Goal: Transaction & Acquisition: Purchase product/service

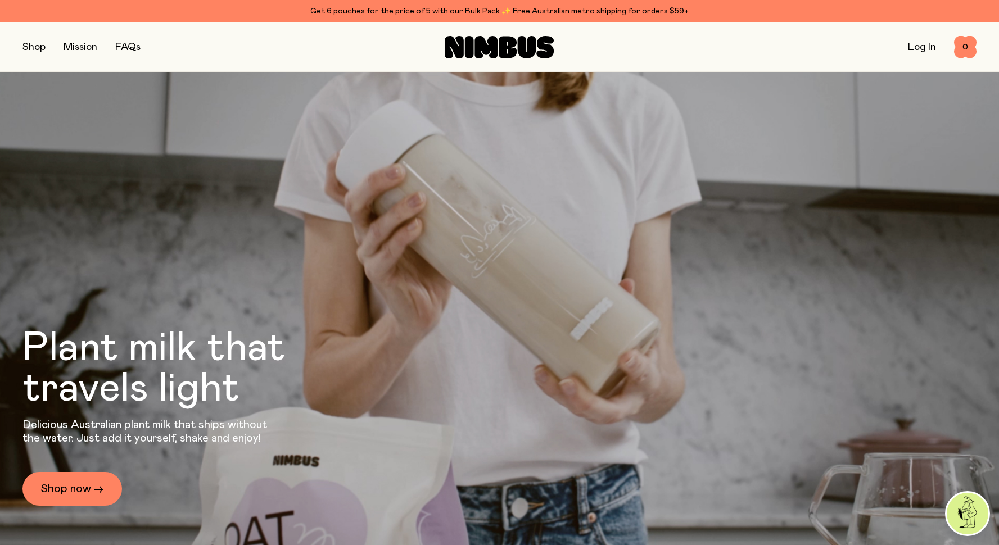
click at [28, 42] on button "button" at bounding box center [33, 47] width 23 height 16
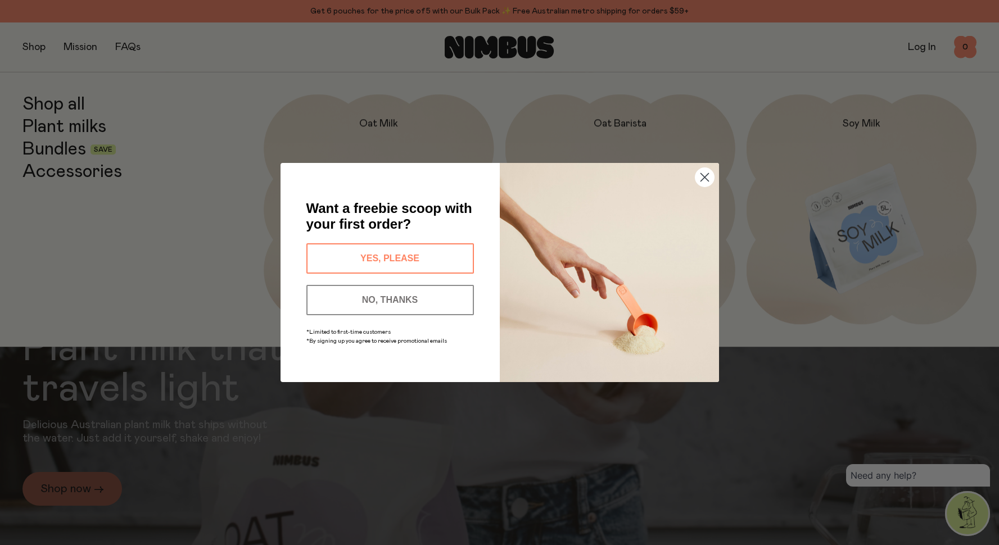
click at [702, 174] on circle "Close dialog" at bounding box center [704, 177] width 19 height 19
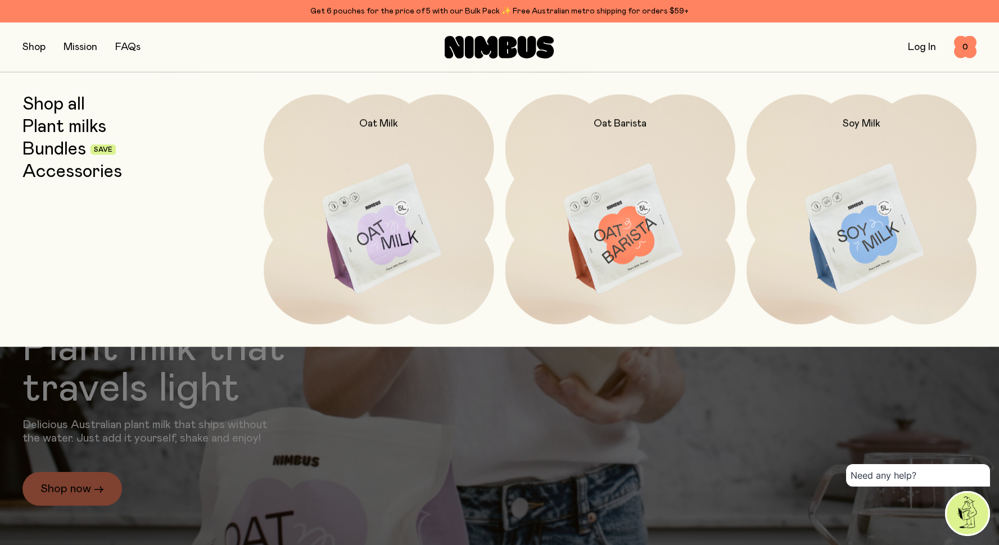
click at [33, 98] on link "Shop all" at bounding box center [53, 104] width 62 height 20
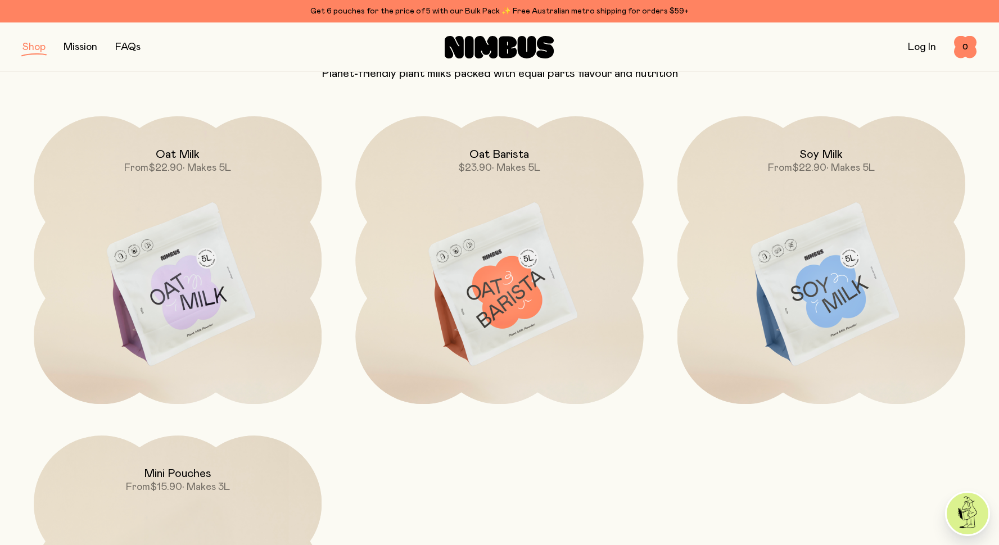
scroll to position [115, 0]
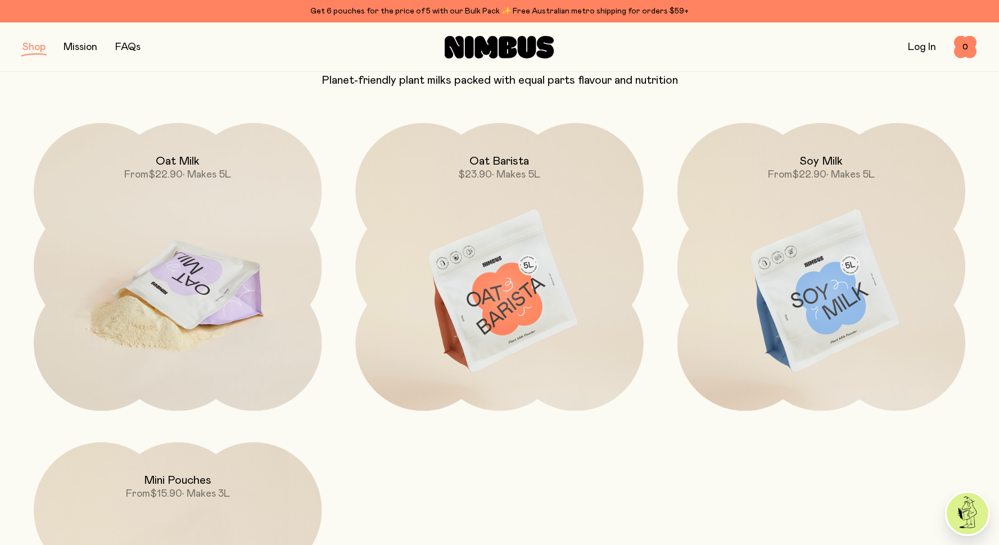
click at [231, 291] on img at bounding box center [178, 292] width 288 height 338
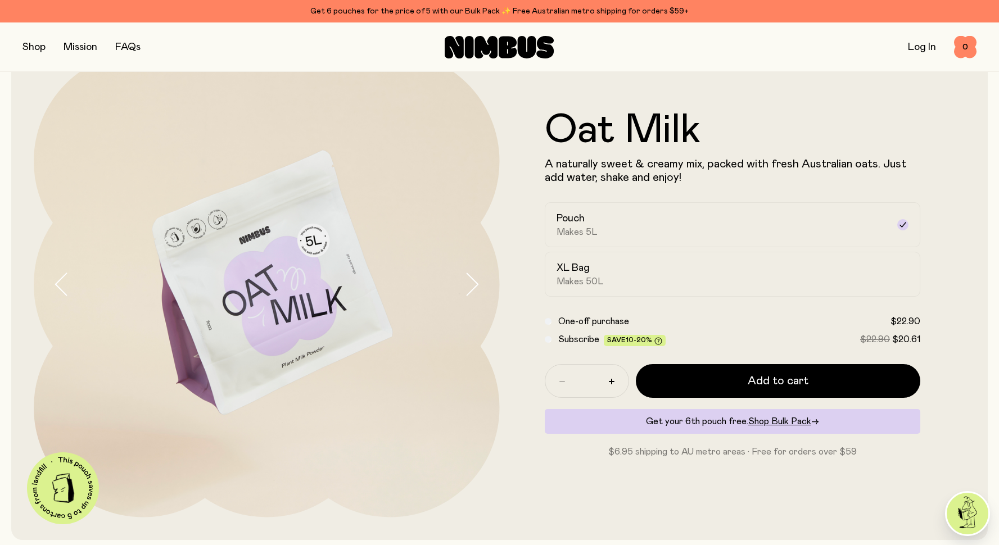
scroll to position [57, 0]
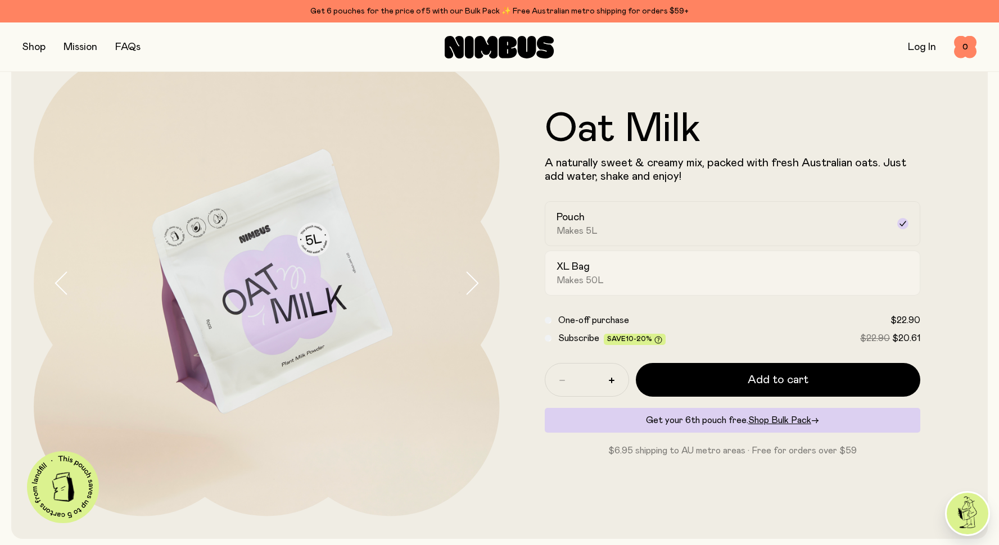
click at [616, 283] on div "XL Bag Makes 50L" at bounding box center [723, 273] width 332 height 26
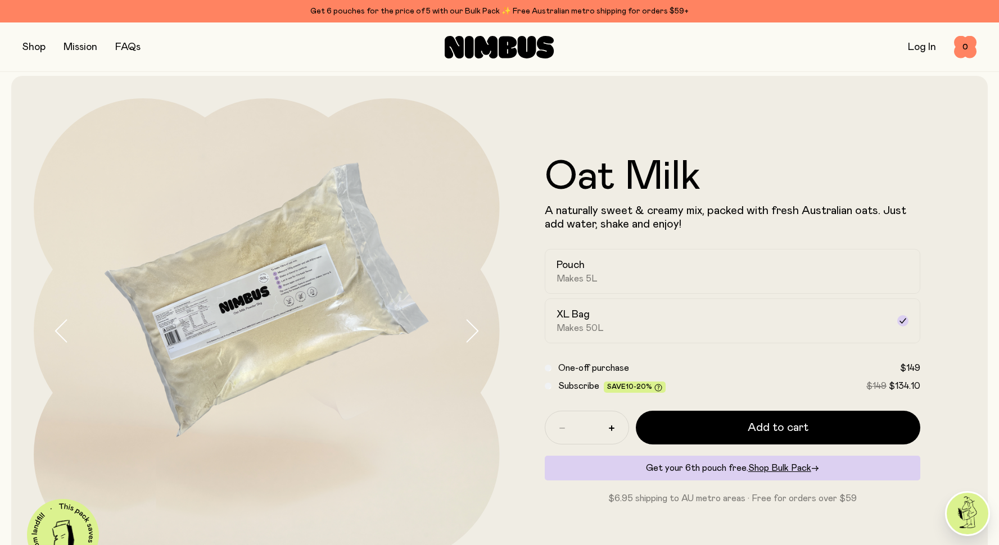
scroll to position [0, 0]
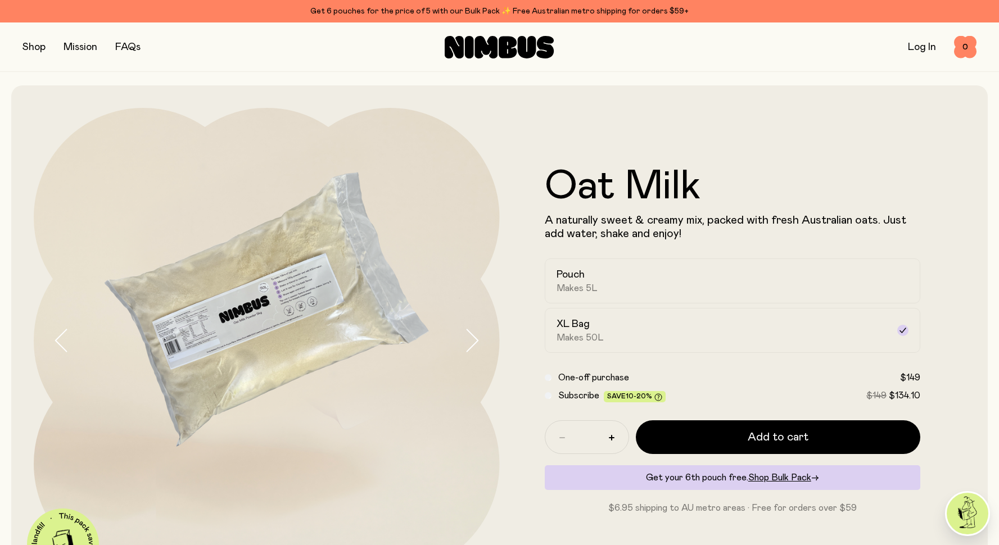
click at [35, 46] on button "button" at bounding box center [33, 47] width 23 height 16
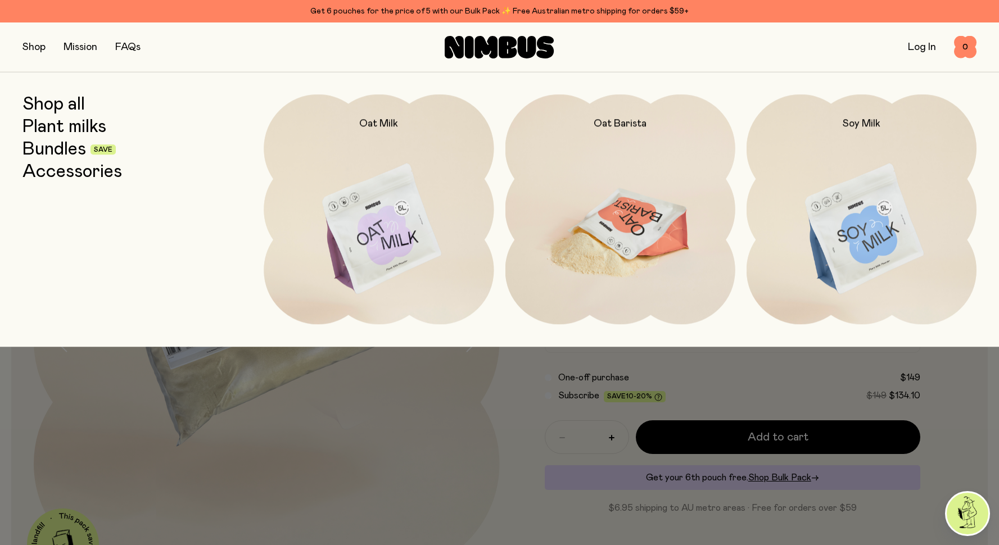
click at [600, 236] on img at bounding box center [620, 229] width 230 height 270
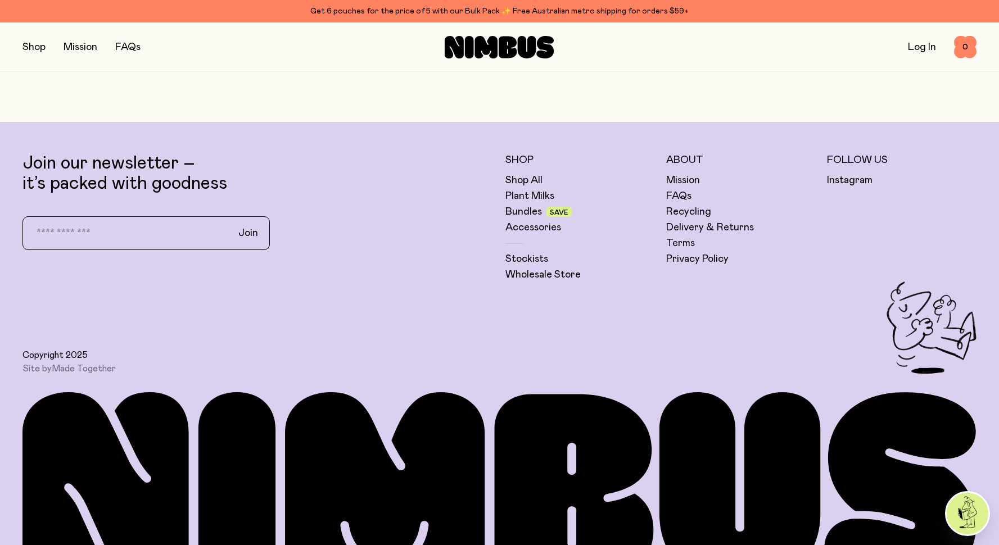
scroll to position [3178, 0]
